Goal: Ask a question: Seek information or help from site administrators or community

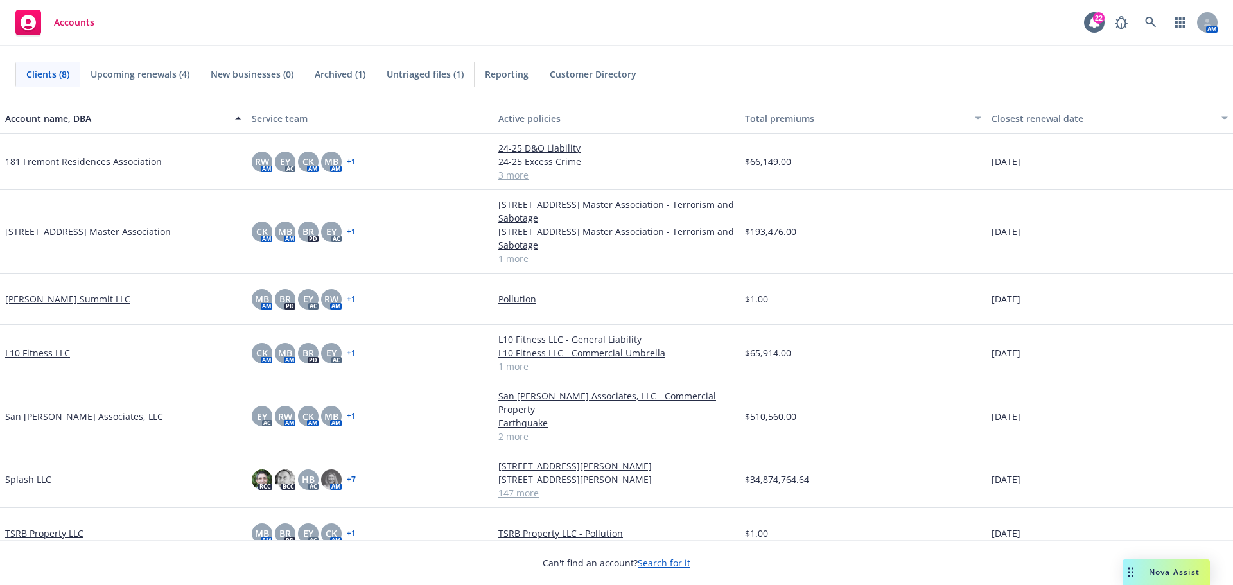
drag, startPoint x: 1162, startPoint y: 570, endPoint x: 1168, endPoint y: 532, distance: 39.0
click at [1162, 570] on span "Nova Assist" at bounding box center [1174, 571] width 51 height 11
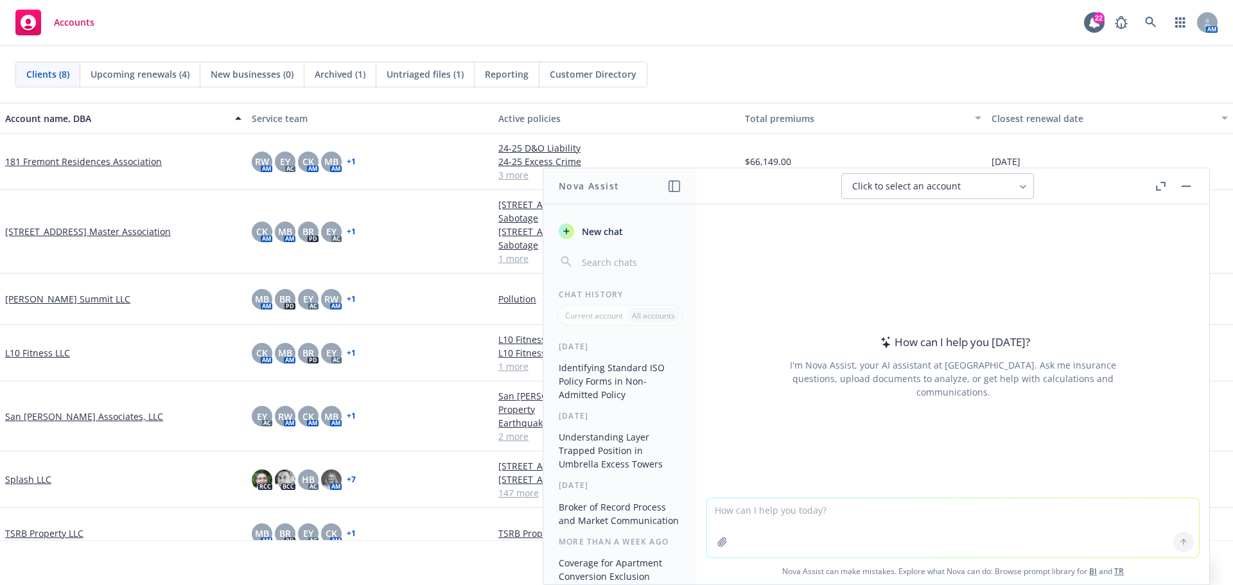
click at [1160, 186] on icon "button" at bounding box center [1161, 186] width 10 height 9
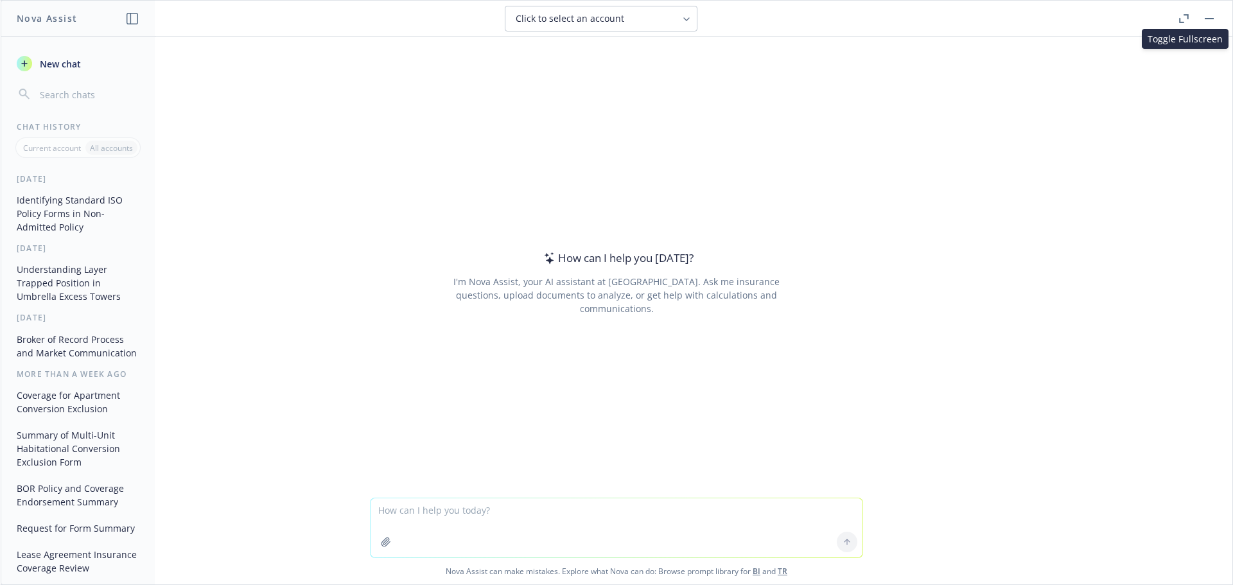
click at [465, 515] on textarea at bounding box center [617, 527] width 492 height 59
paste textarea "SECTION IV. EXCLUSIONS A. Under Coverage A and Coverage B, this policy does not…"
type textarea "SECTION IV. EXCLUSIONS A. Under Coverage A and Coverage B, this policy does not…"
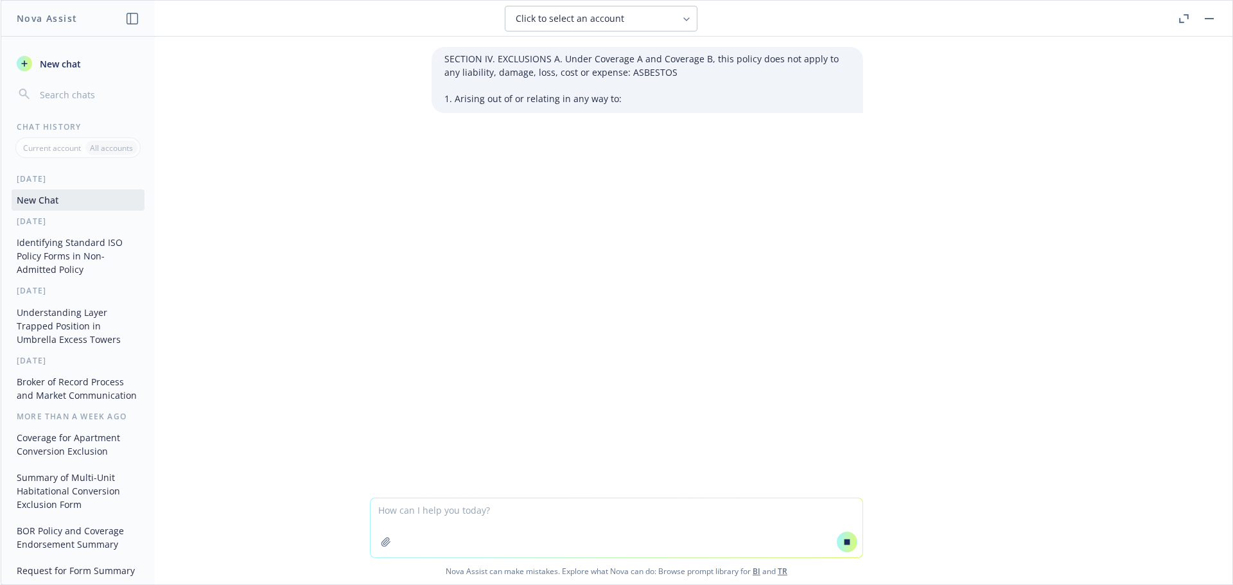
click at [795, 98] on li "Arising out of or relating in any way to:" at bounding box center [653, 98] width 396 height 19
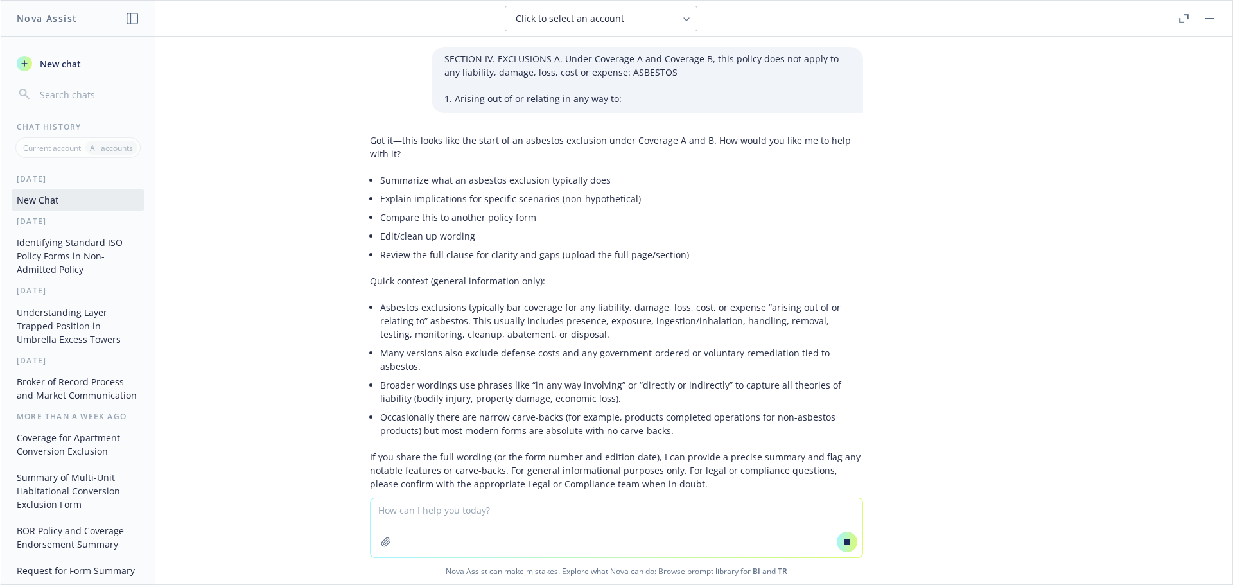
scroll to position [39, 0]
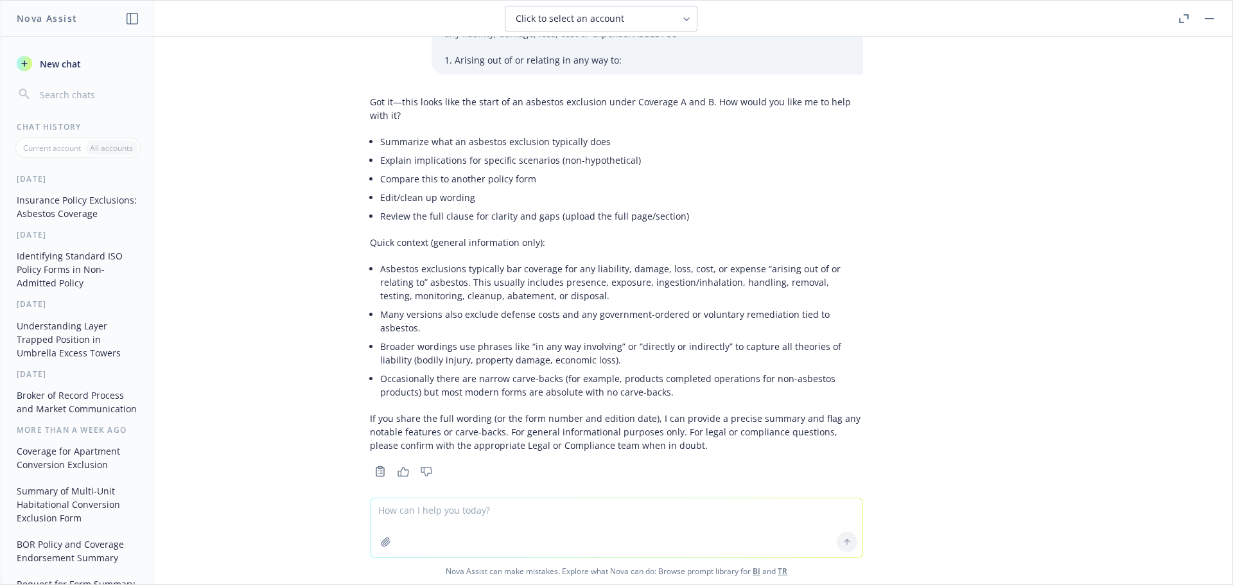
click at [412, 514] on textarea at bounding box center [617, 527] width 492 height 59
paste textarea "SECTION IV. EXCLUSIONS A. Under Coverage A and Coverage B, this policy does not…"
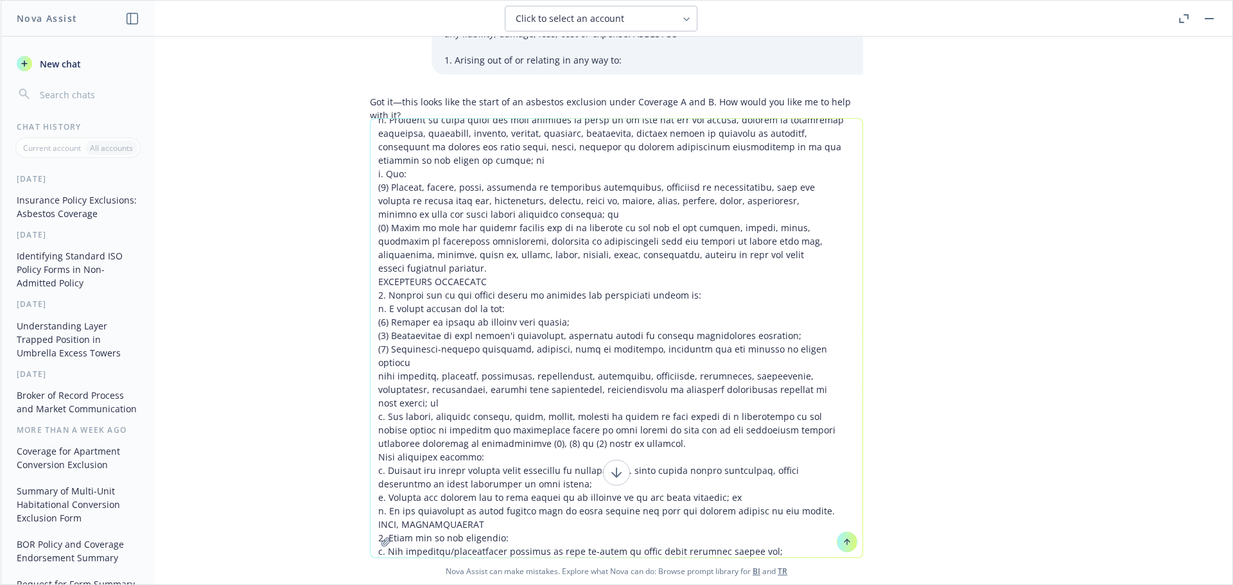
click at [602, 258] on textarea at bounding box center [617, 338] width 492 height 439
click at [527, 270] on textarea at bounding box center [617, 338] width 492 height 439
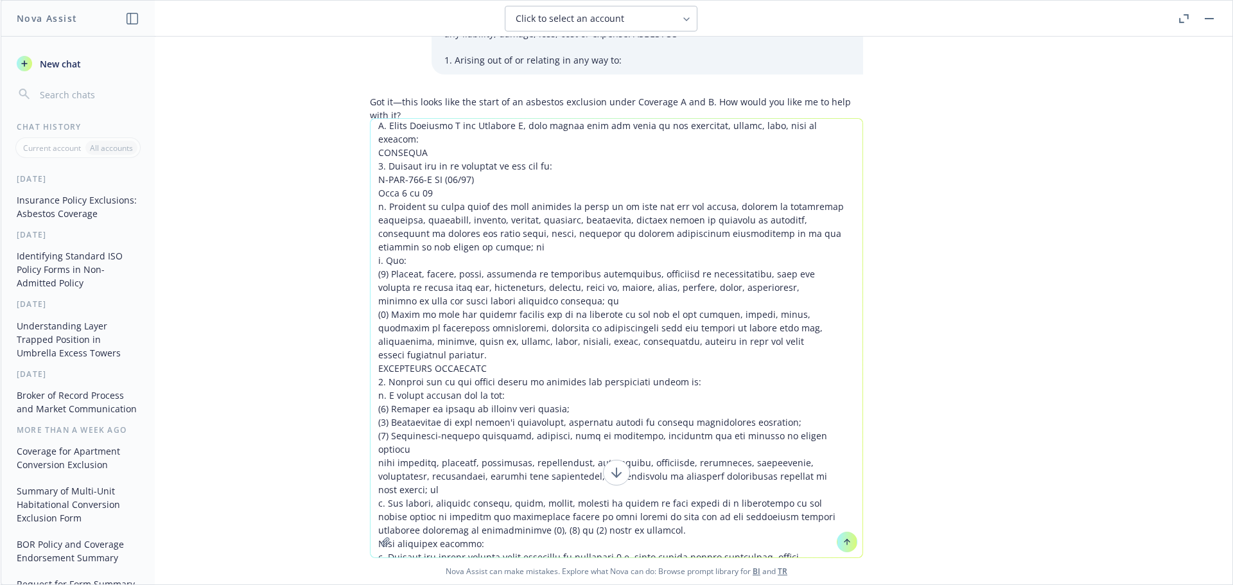
scroll to position [5, 0]
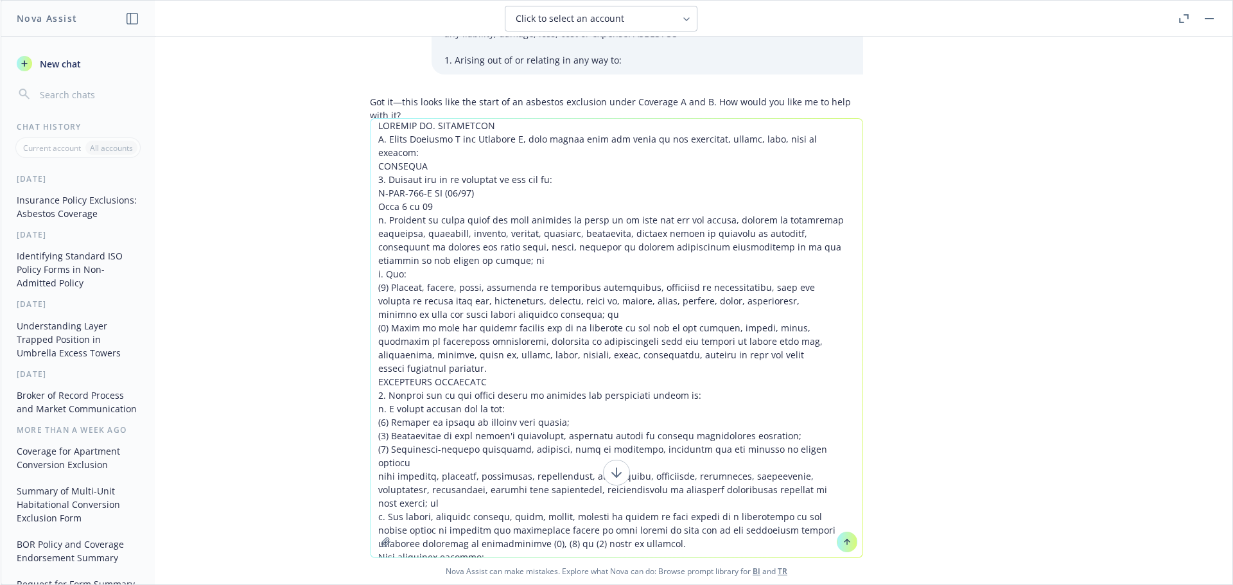
drag, startPoint x: 431, startPoint y: 194, endPoint x: 367, endPoint y: 179, distance: 65.9
click at [371, 179] on textarea at bounding box center [617, 338] width 492 height 439
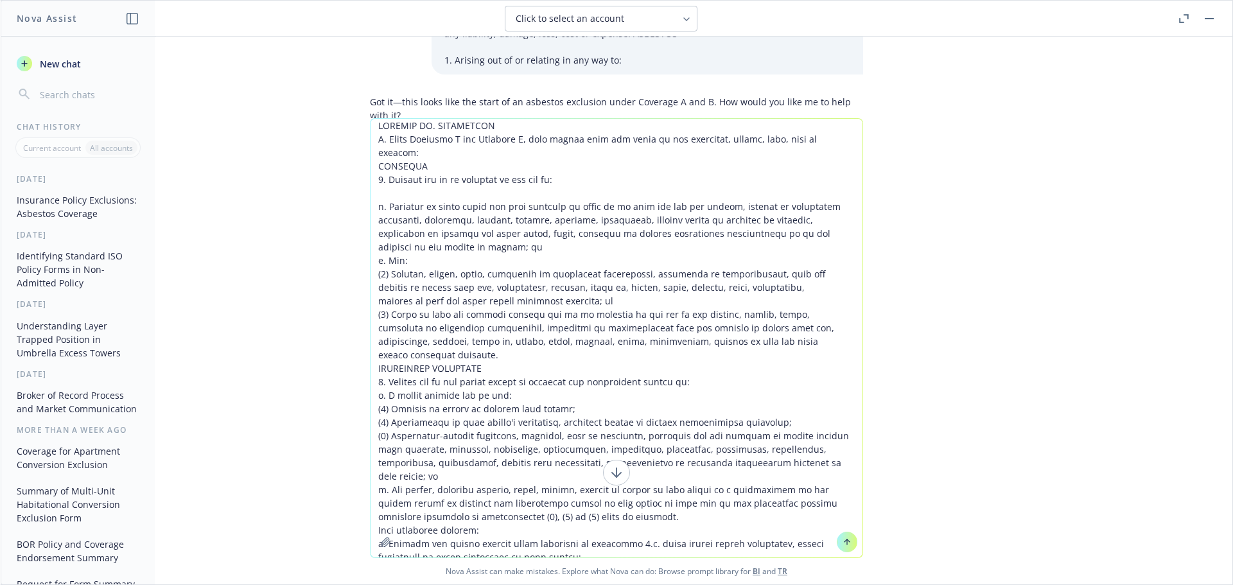
type textarea "SECTION IV. EXCLUSIONS A. Under Coverage A and Coverage B, this policy does not…"
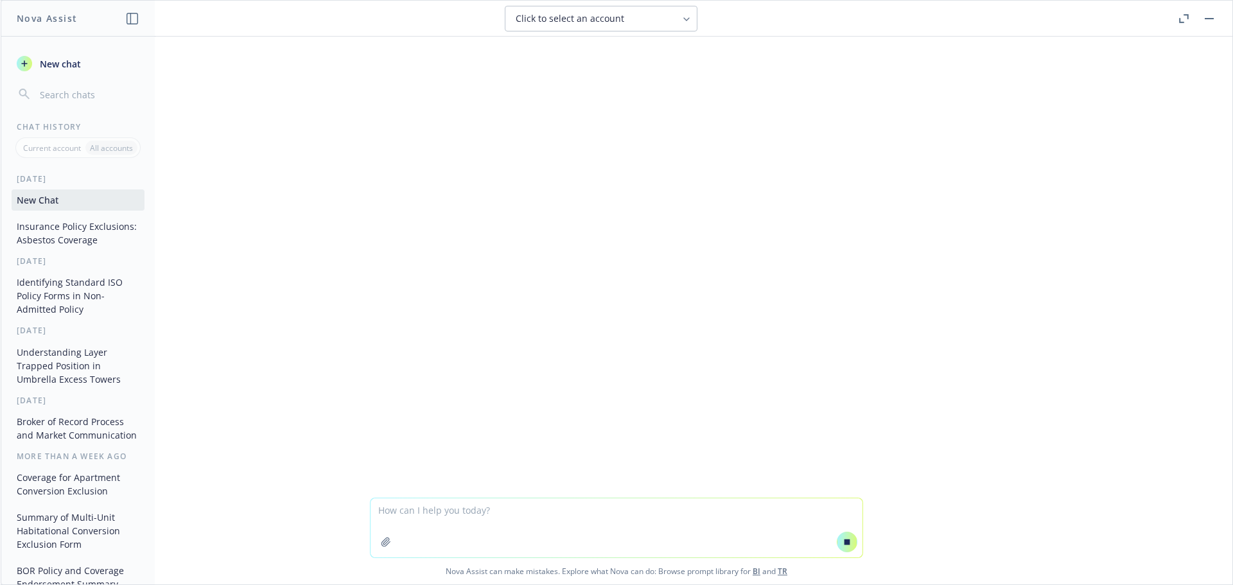
scroll to position [521, 0]
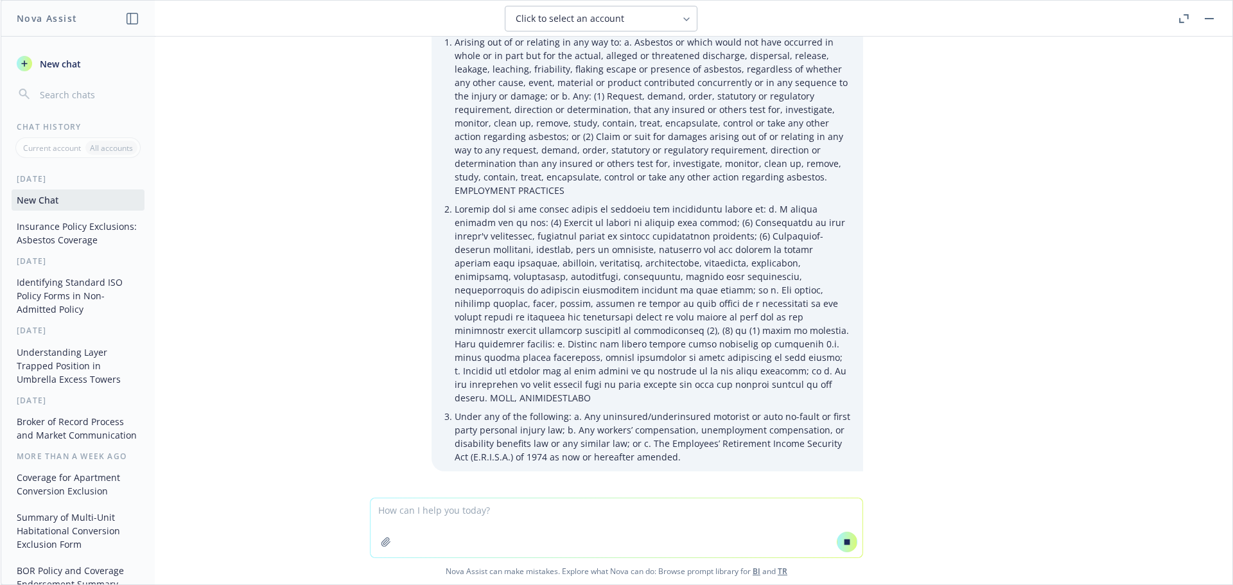
click at [399, 511] on textarea at bounding box center [617, 527] width 492 height 59
type textarea "d"
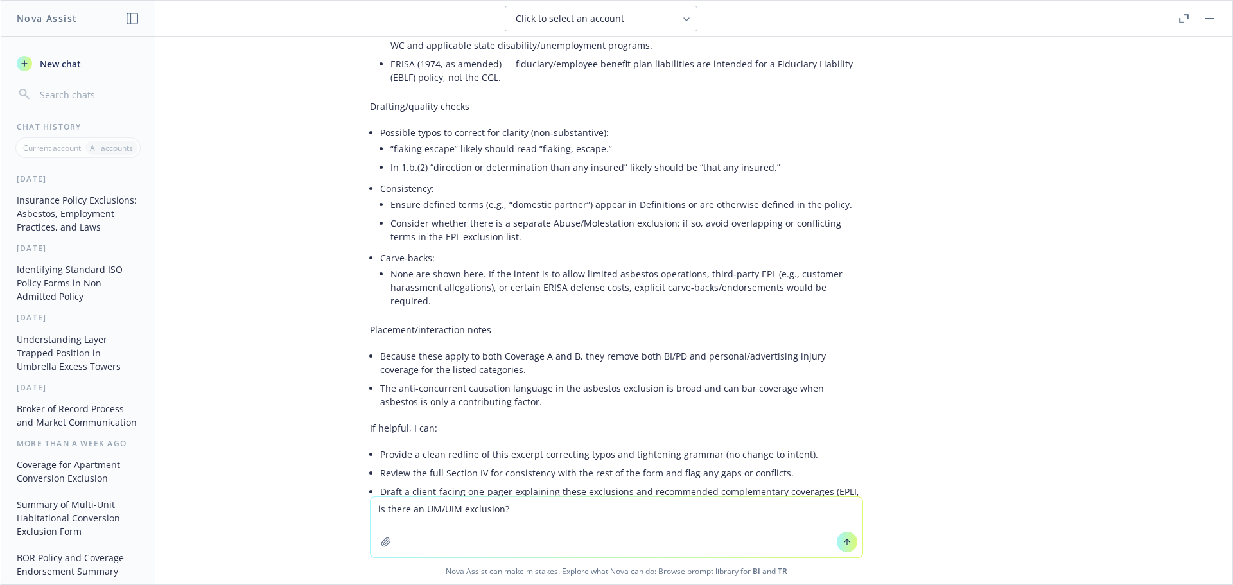
scroll to position [1675, 0]
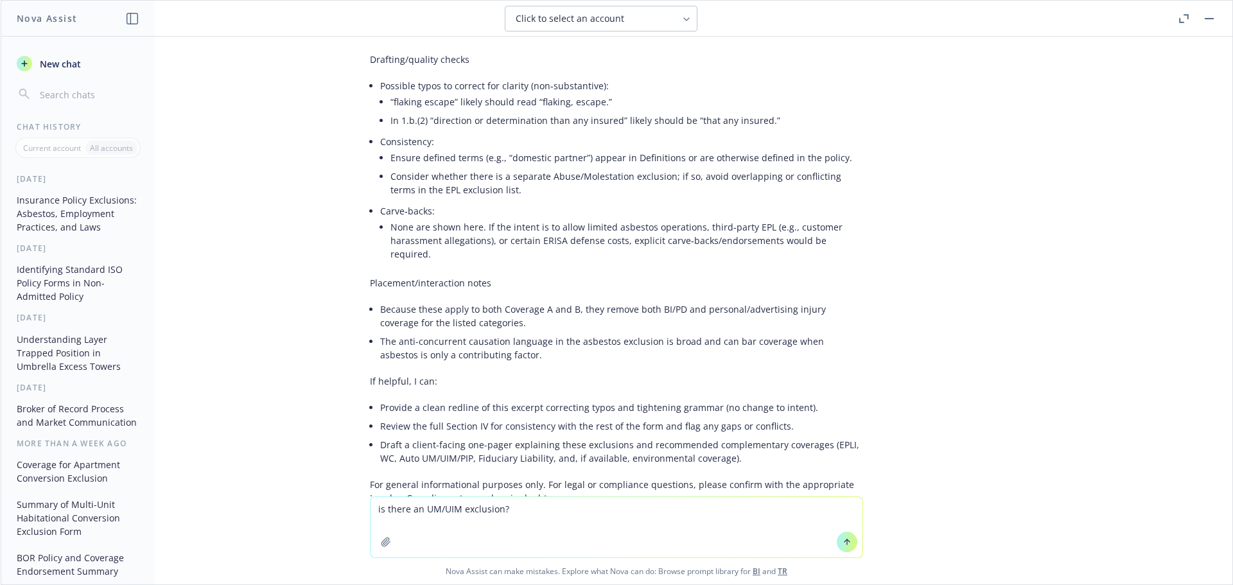
type textarea "is there an UM/UIM exclusion?"
click at [846, 541] on icon at bounding box center [847, 542] width 9 height 9
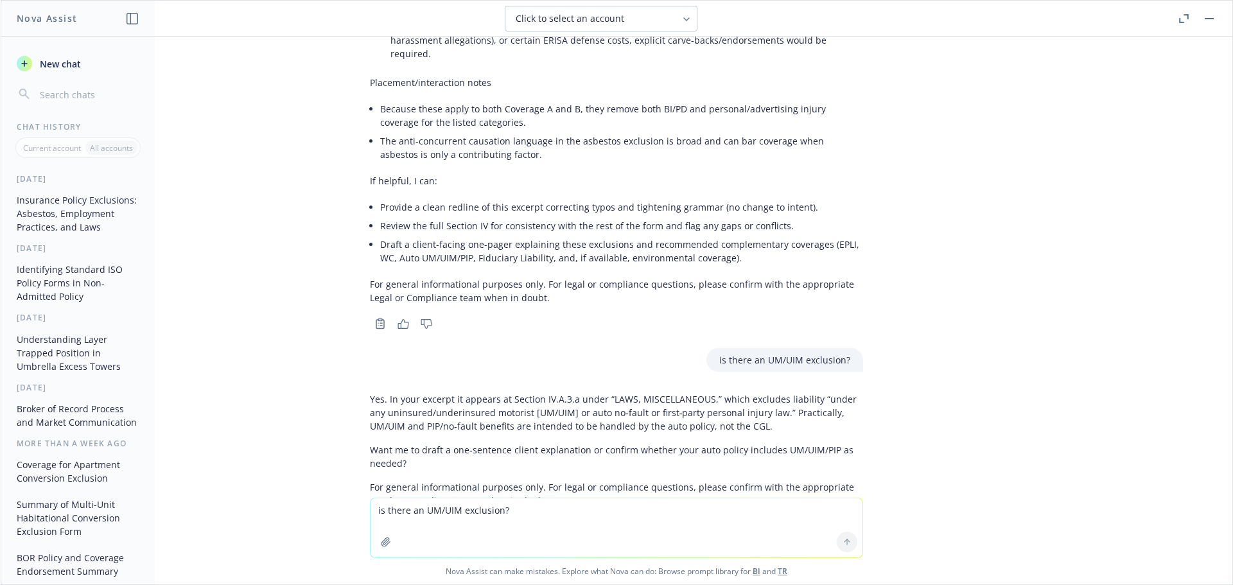
scroll to position [1877, 0]
click at [997, 283] on div "SECTION IV. EXCLUSIONS A. Under Coverage A and Coverage B, this policy does not…" at bounding box center [617, 267] width 1232 height 461
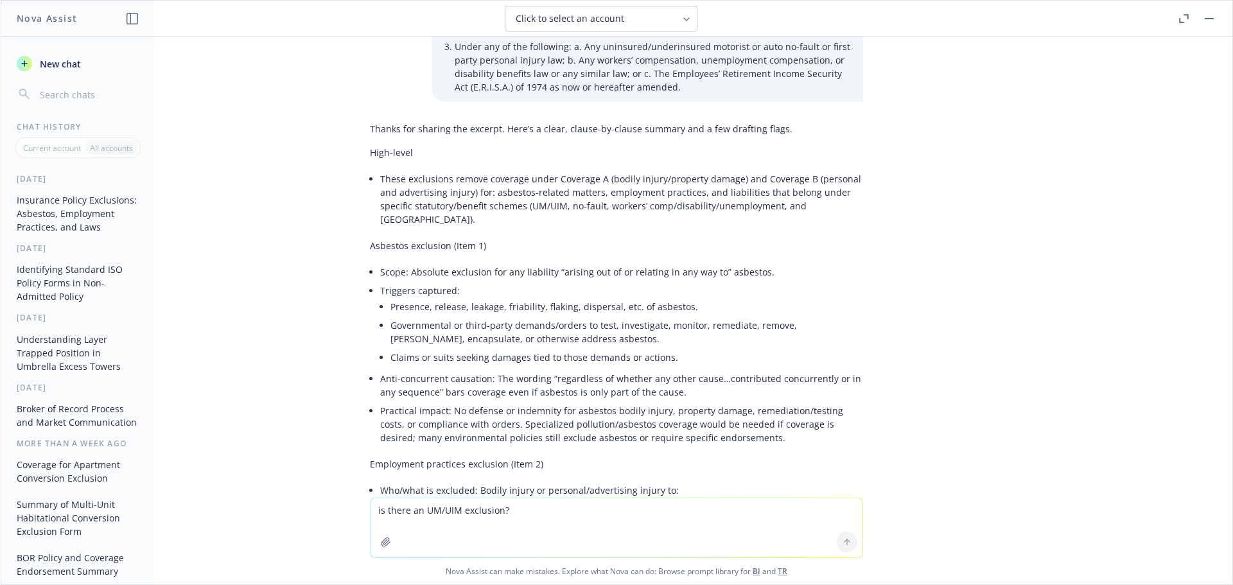
scroll to position [721, 0]
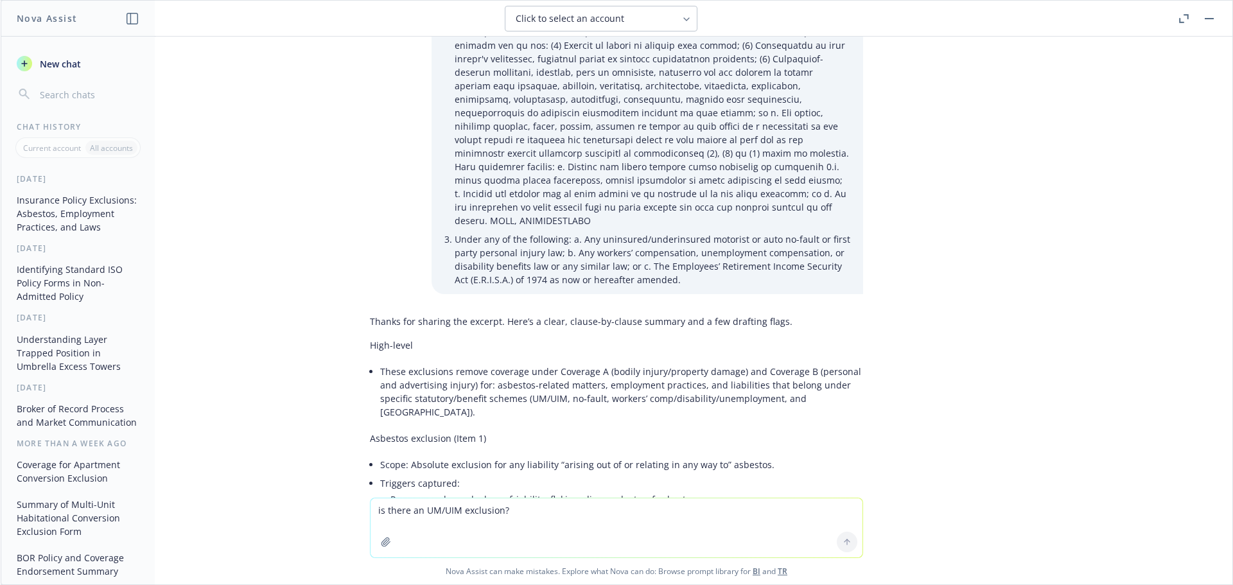
click at [1093, 335] on div "SECTION IV. EXCLUSIONS A. Under Coverage A and Coverage B, this policy does not…" at bounding box center [617, 267] width 1232 height 461
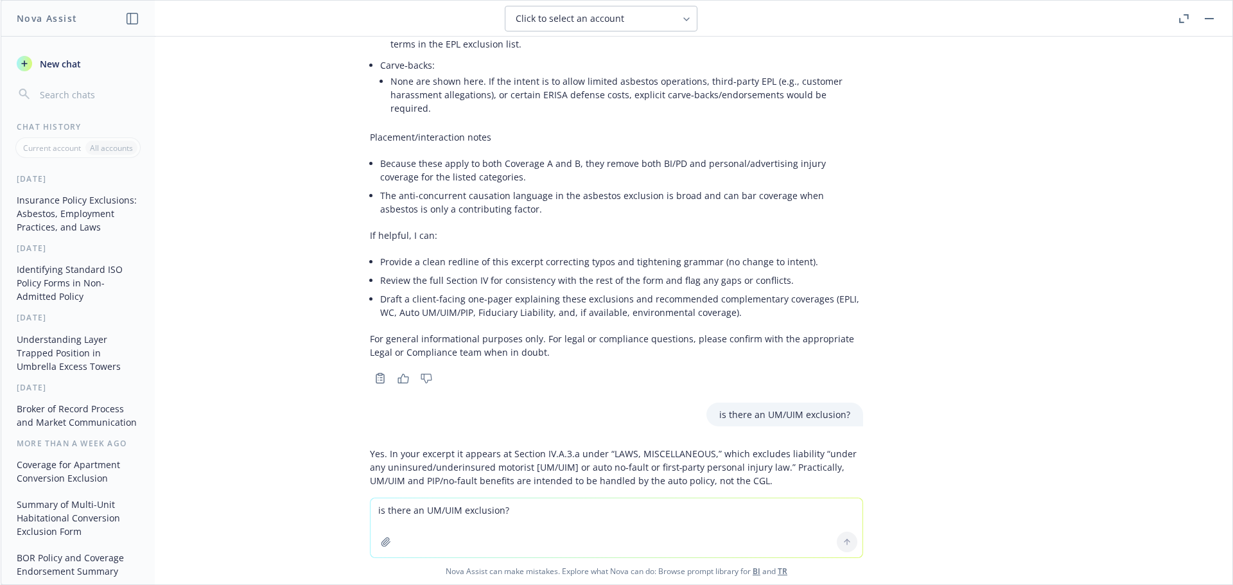
scroll to position [1877, 0]
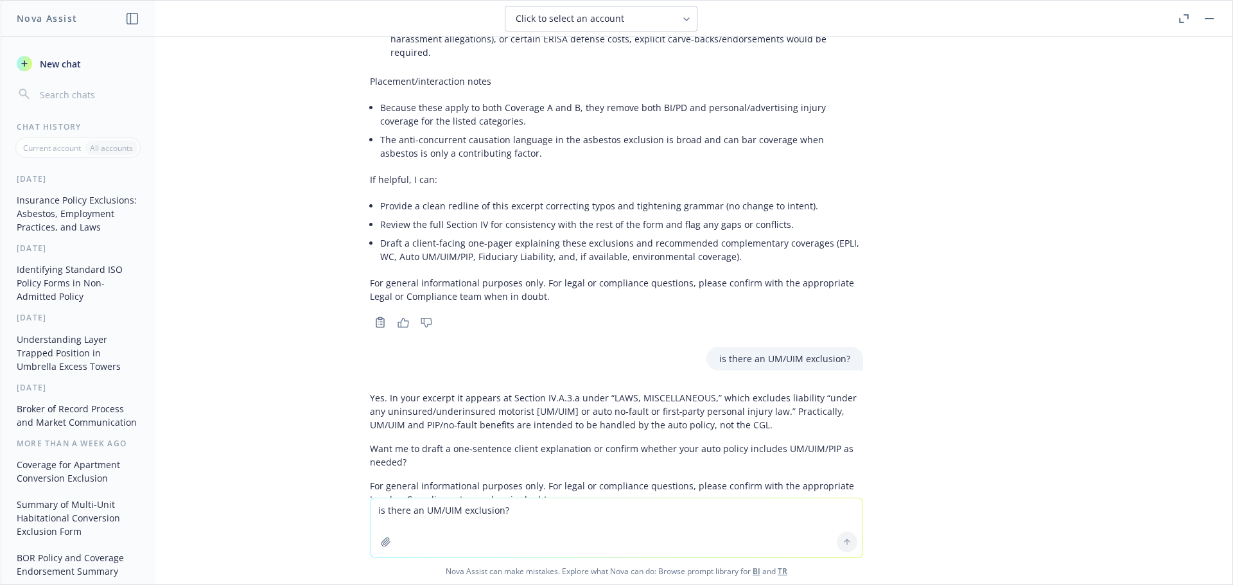
click at [465, 510] on textarea "is there an UM/UIM exclusion?" at bounding box center [617, 527] width 492 height 59
